Goal: Information Seeking & Learning: Find specific page/section

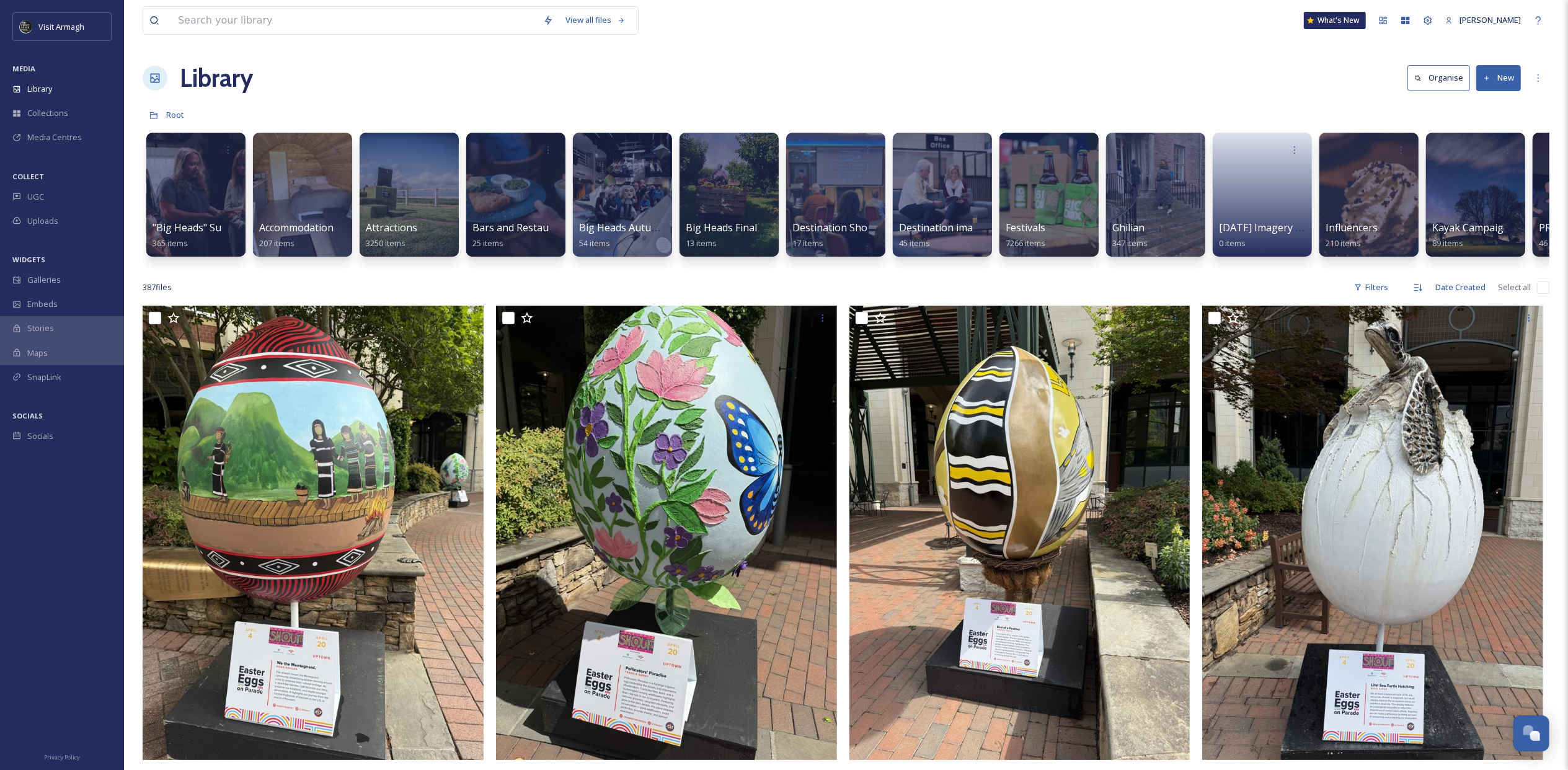
scroll to position [3505, 0]
click at [352, 25] on input at bounding box center [353, 20] width 365 height 27
drag, startPoint x: 229, startPoint y: 24, endPoint x: 156, endPoint y: 37, distance: 74.1
click at [156, 35] on div "archbishop palace Search Stained glass window in [GEOGRAPHIC_DATA] Spring 2018 …" at bounding box center [390, 21] width 496 height 28
type input "palace"
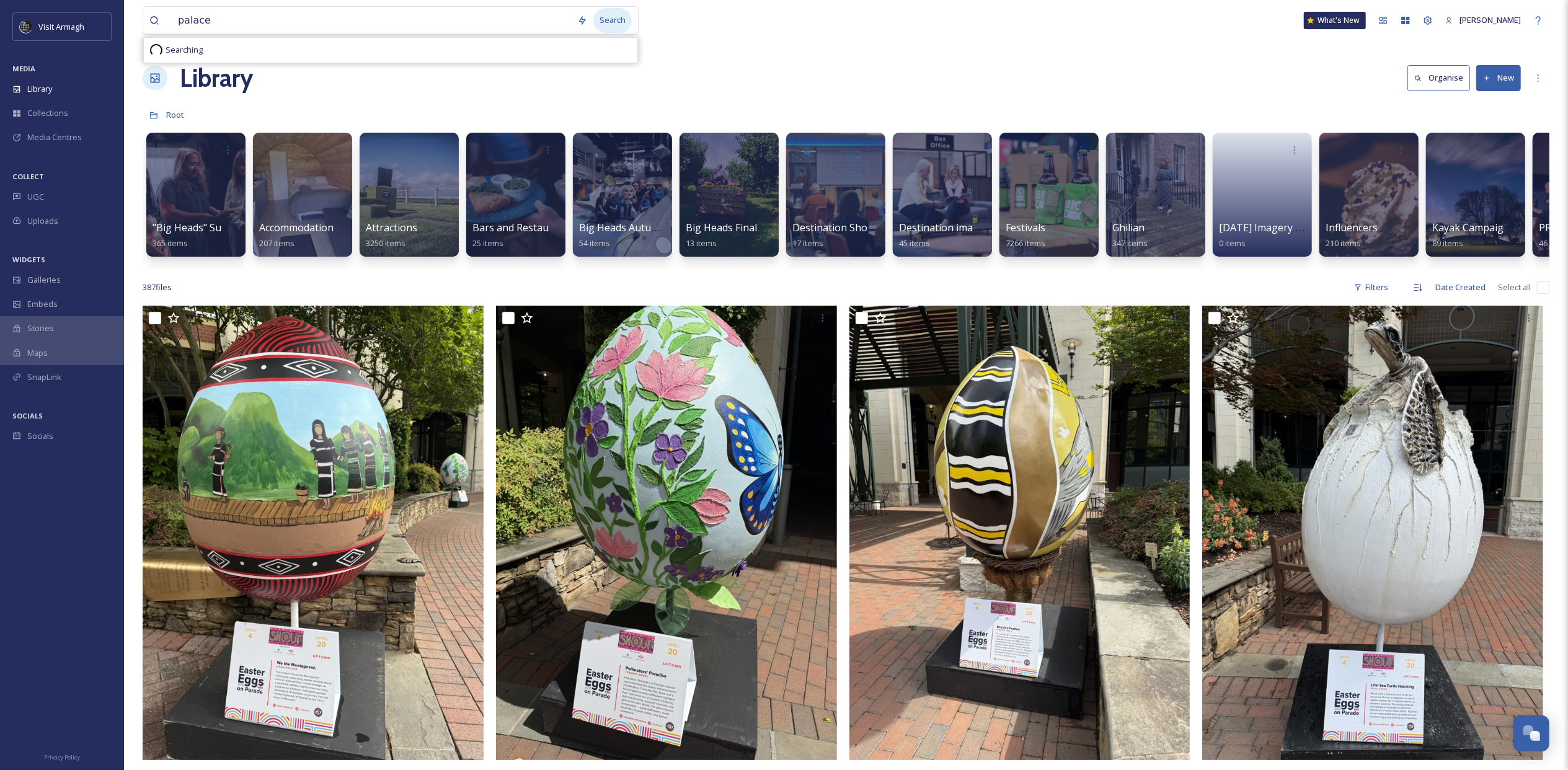
click at [600, 23] on div "Search" at bounding box center [612, 21] width 39 height 25
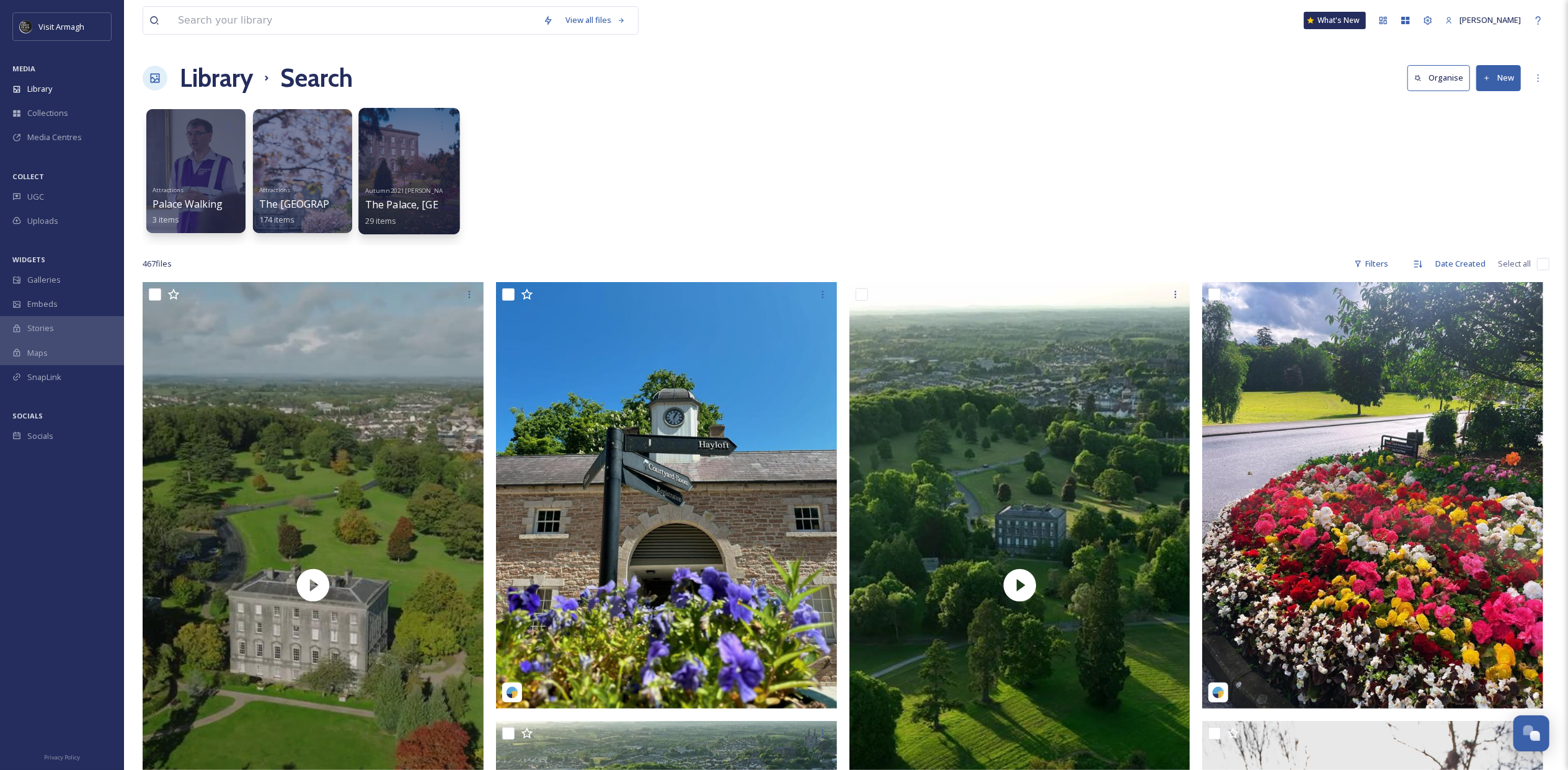
click at [403, 142] on div at bounding box center [408, 171] width 101 height 126
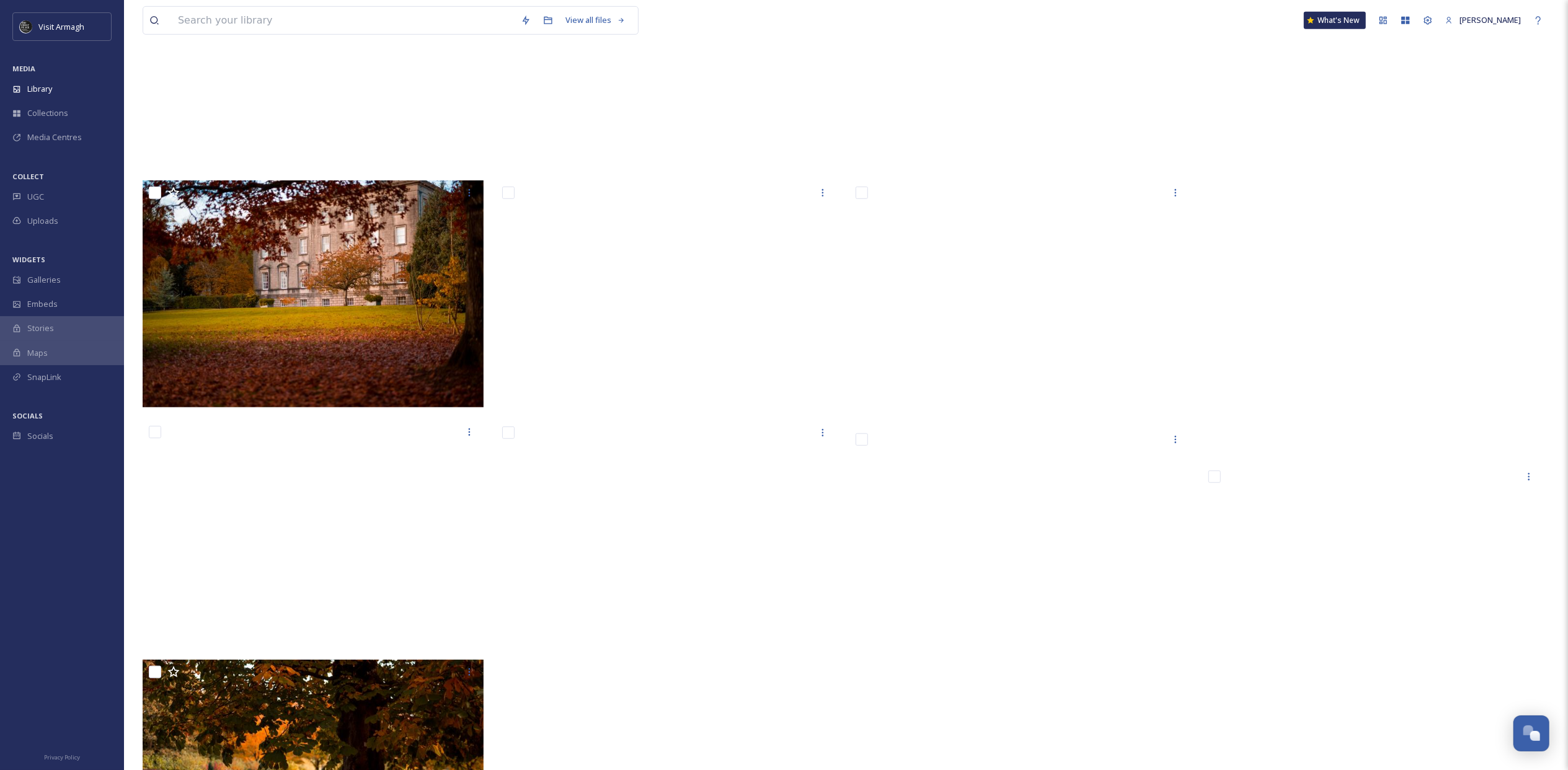
scroll to position [744, 0]
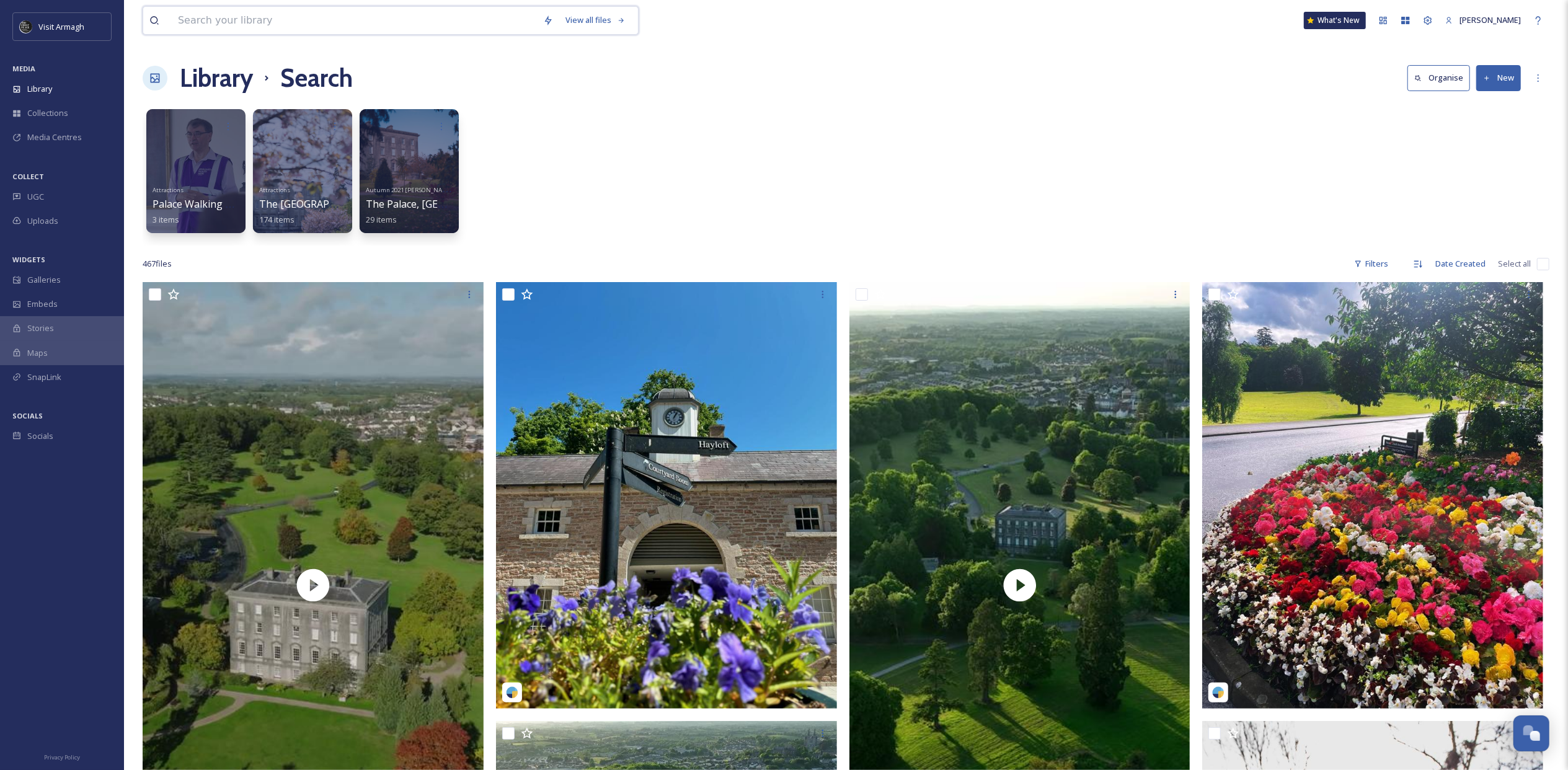
click at [244, 26] on input at bounding box center [353, 20] width 365 height 27
type input "hacket"
type input "h"
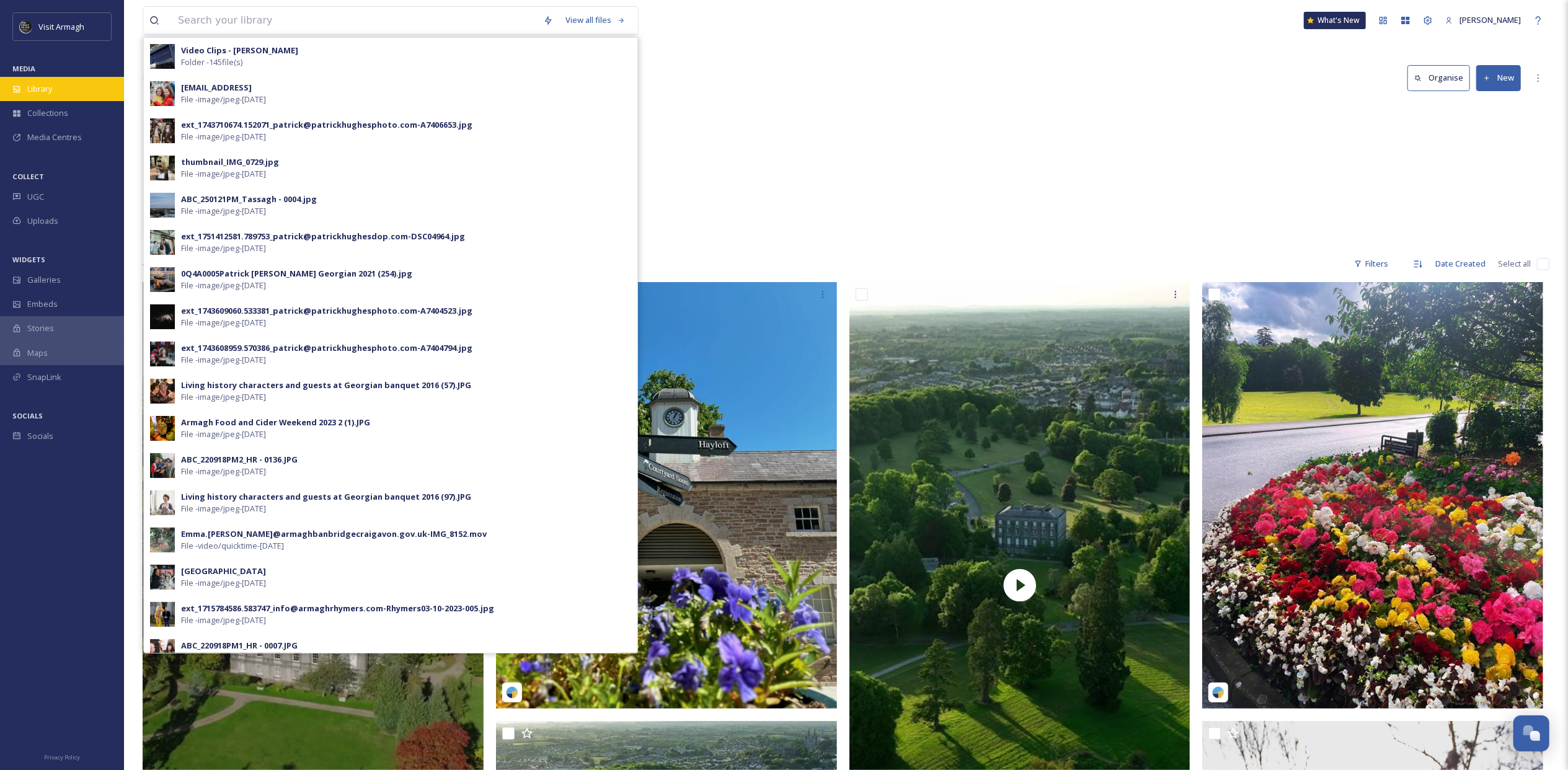
click at [28, 90] on span "Library" at bounding box center [40, 89] width 24 height 11
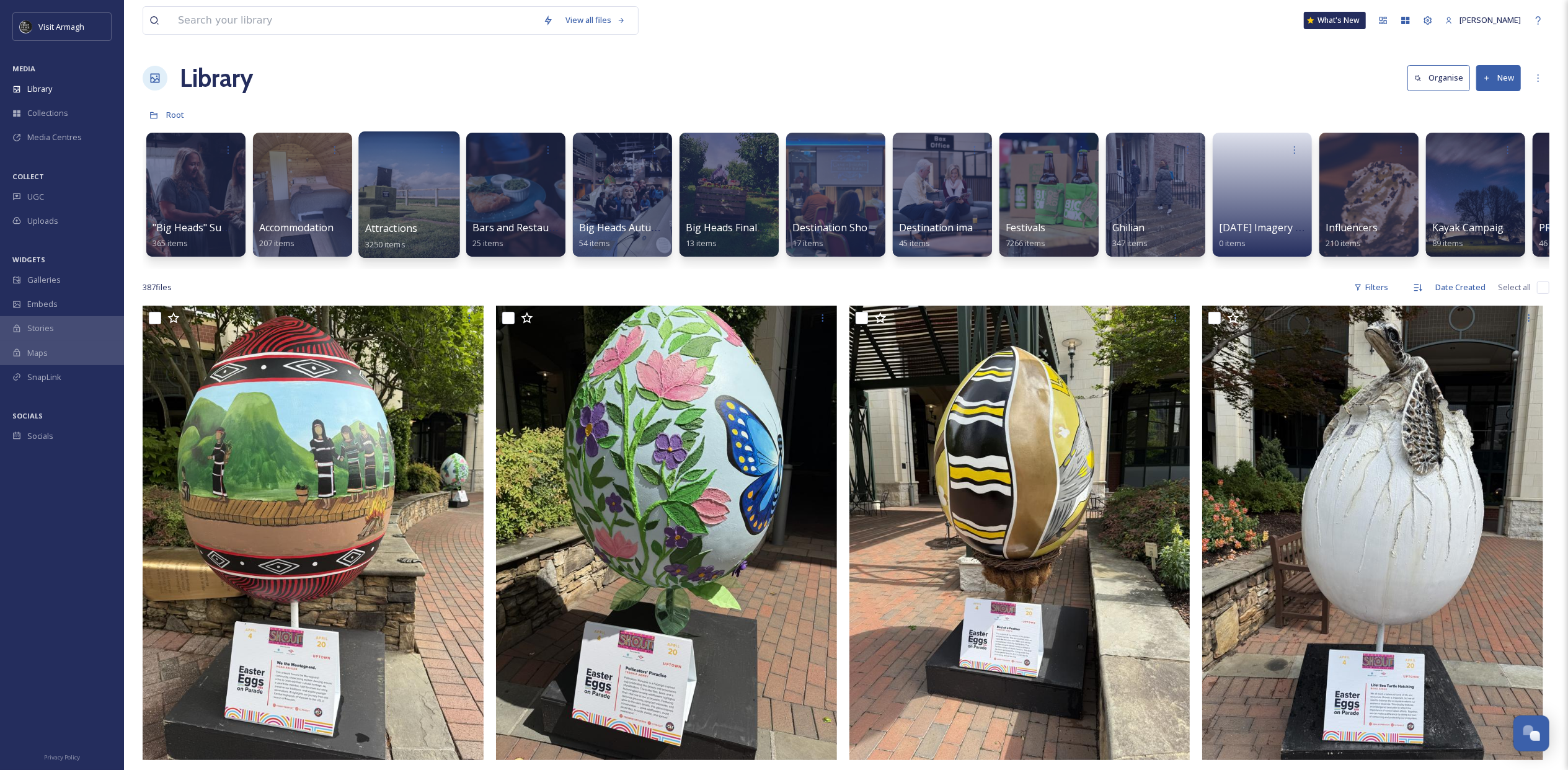
click at [385, 216] on div at bounding box center [408, 194] width 101 height 126
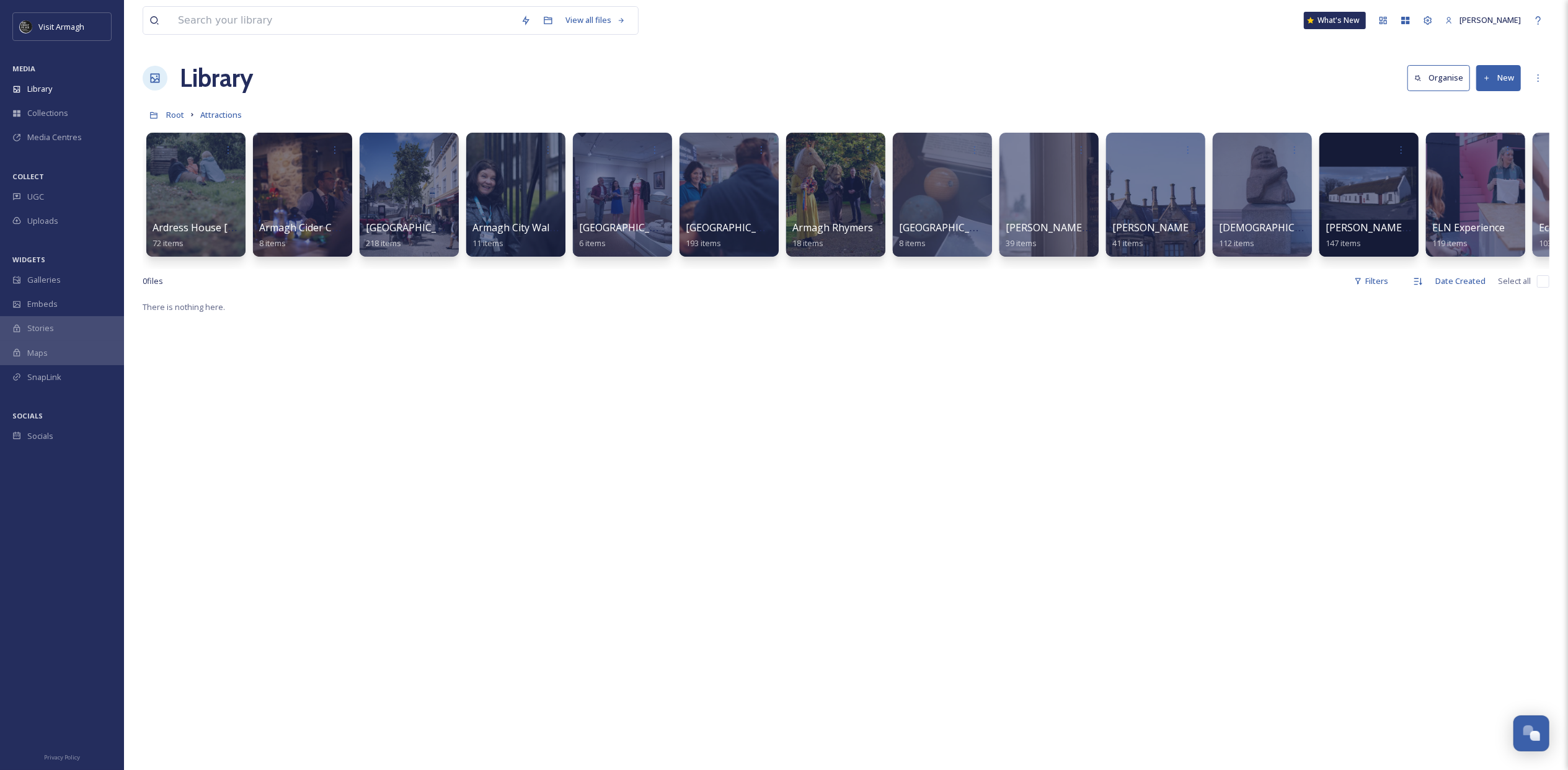
scroll to position [0, 3177]
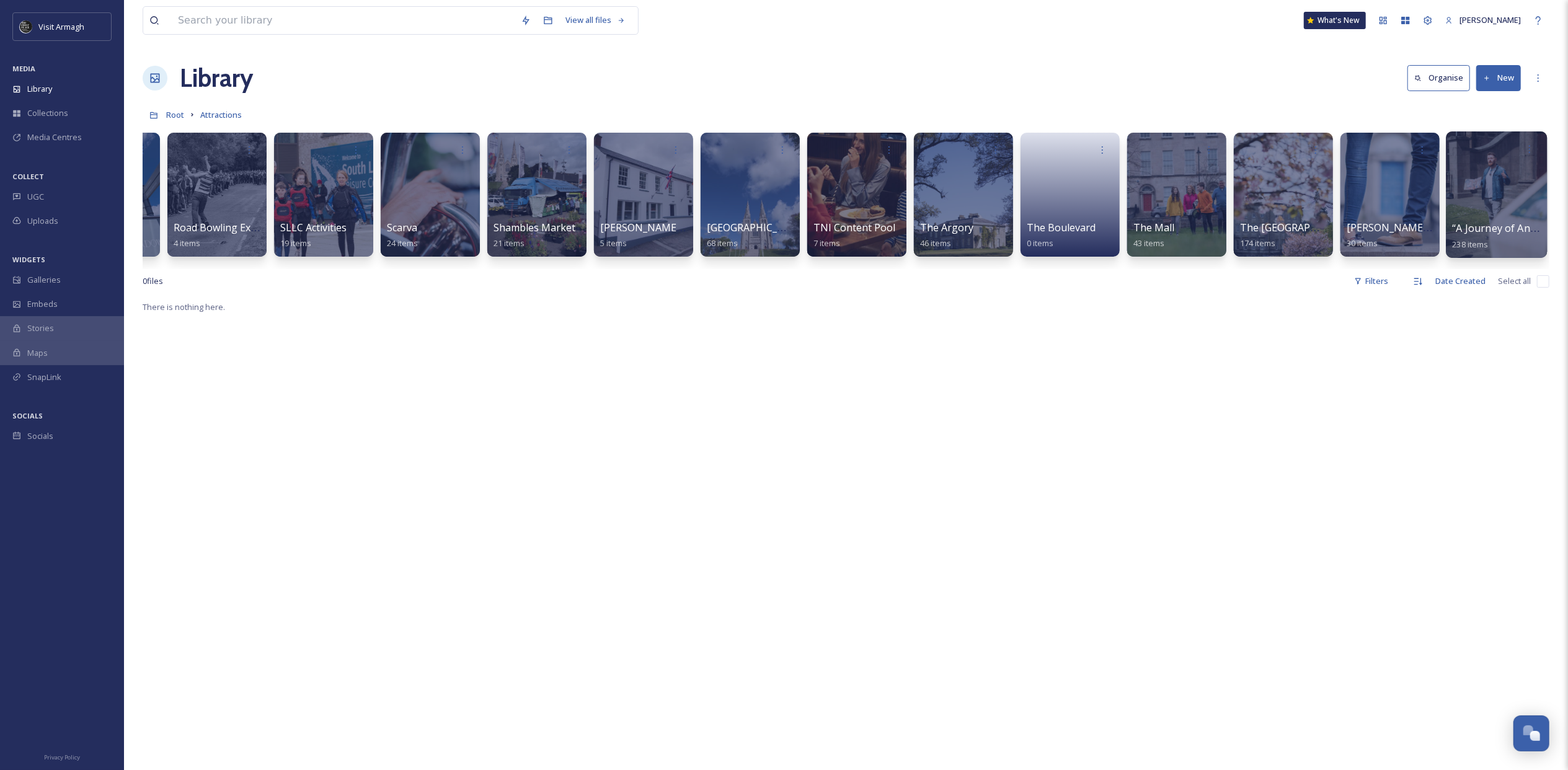
click at [1499, 215] on div at bounding box center [1495, 194] width 101 height 126
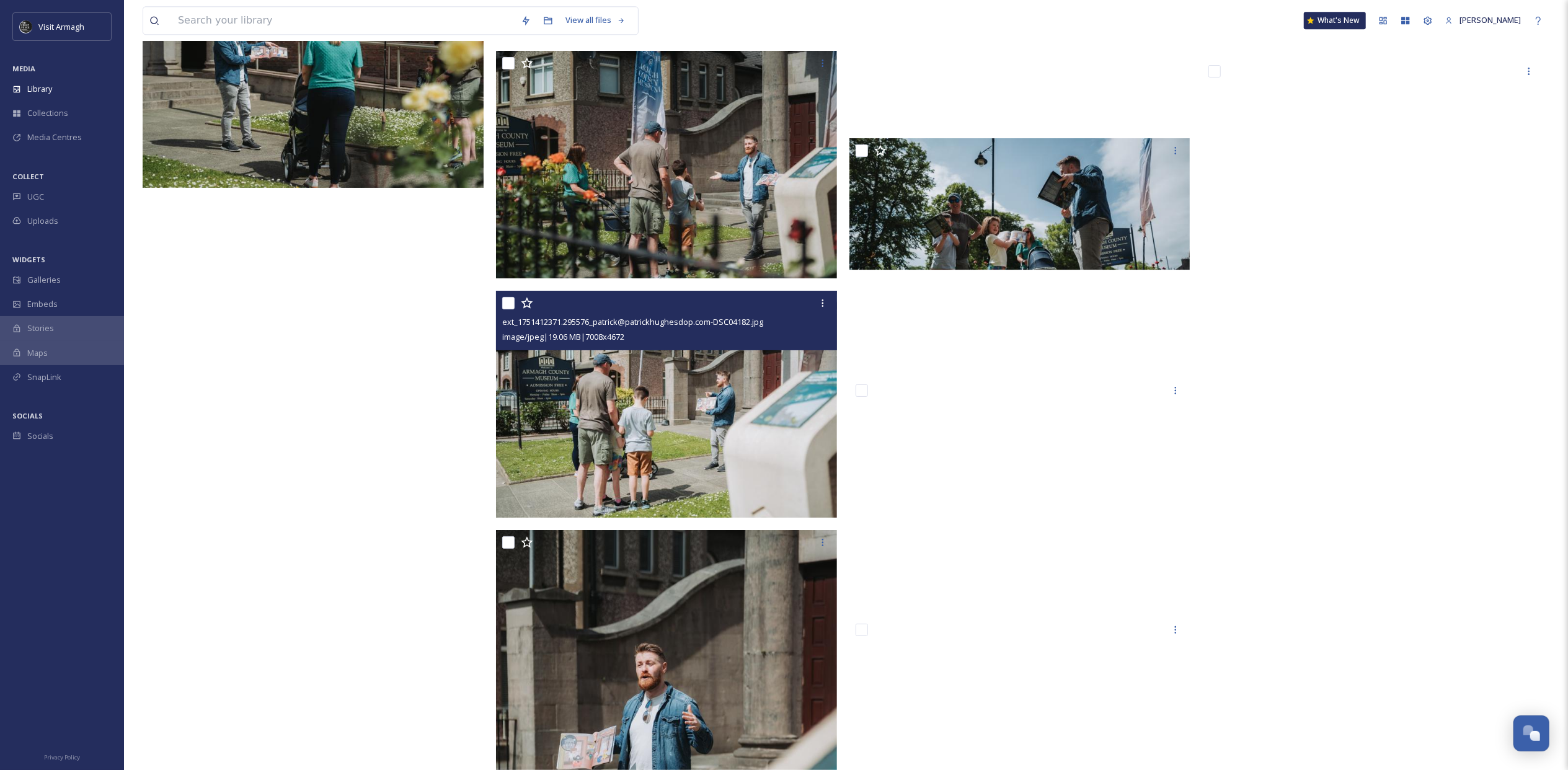
scroll to position [17531, 0]
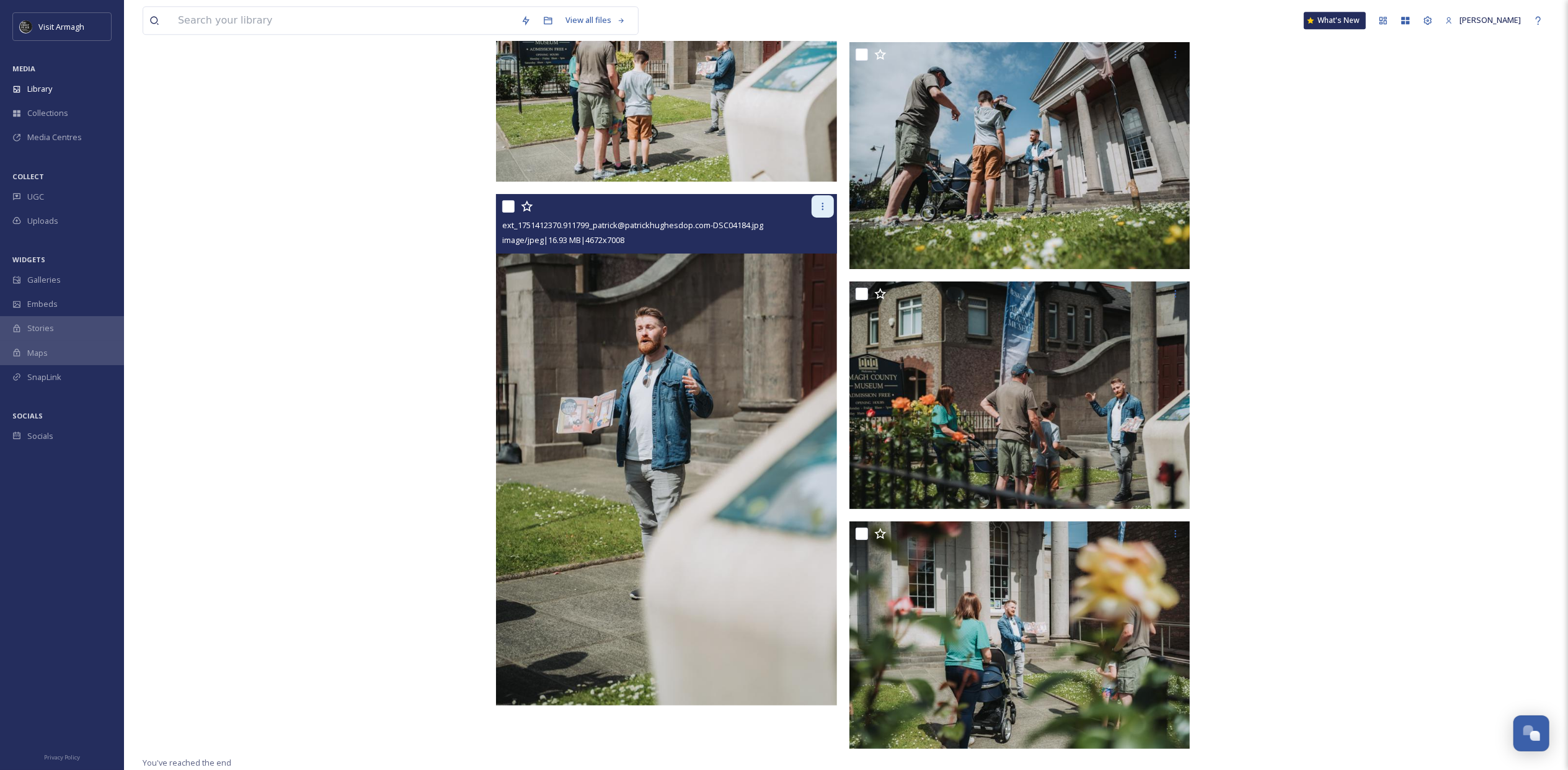
click at [819, 211] on icon at bounding box center [823, 206] width 10 height 10
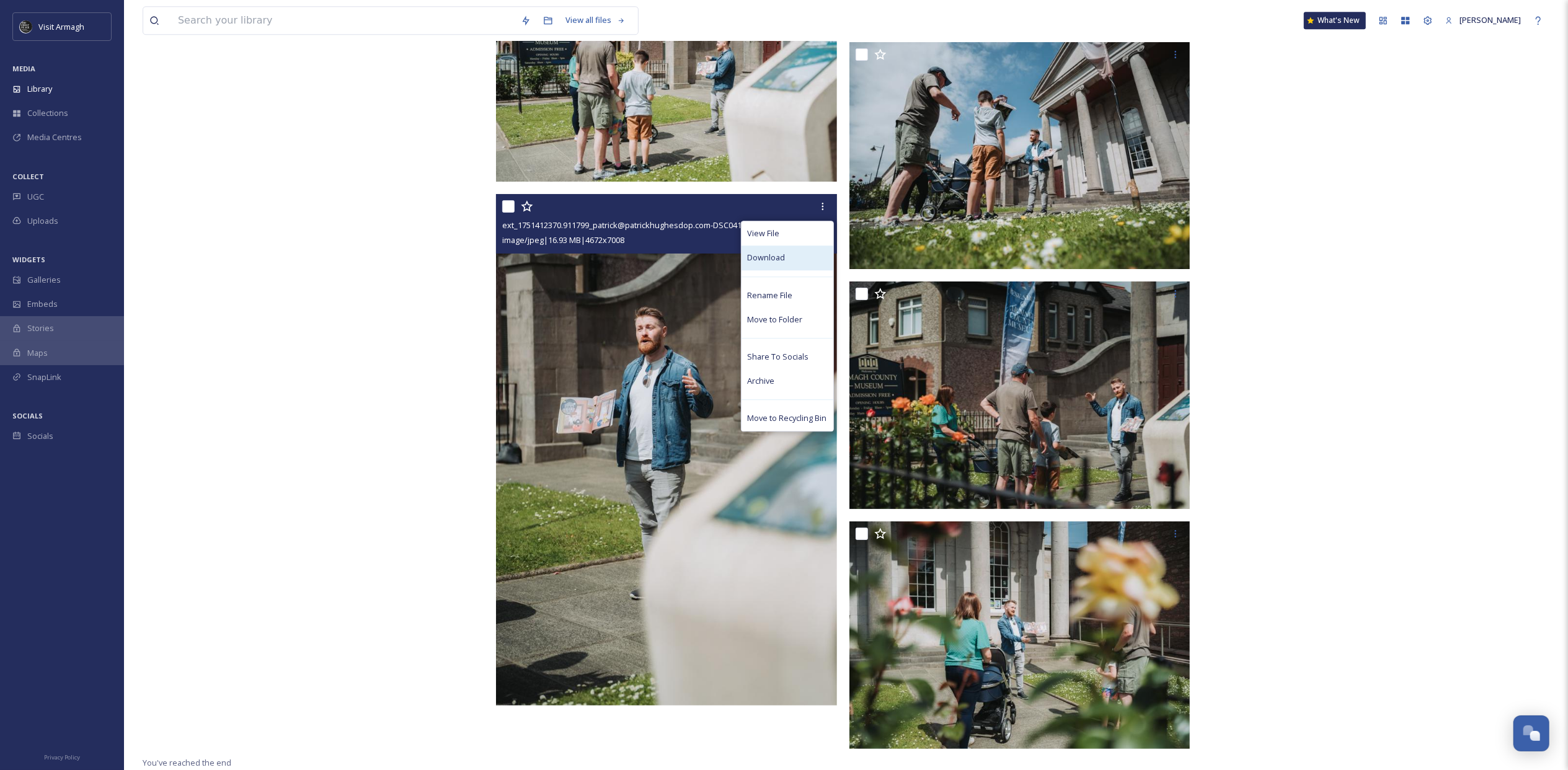
click at [781, 256] on span "Download" at bounding box center [766, 257] width 38 height 11
